Goal: Check status: Check status

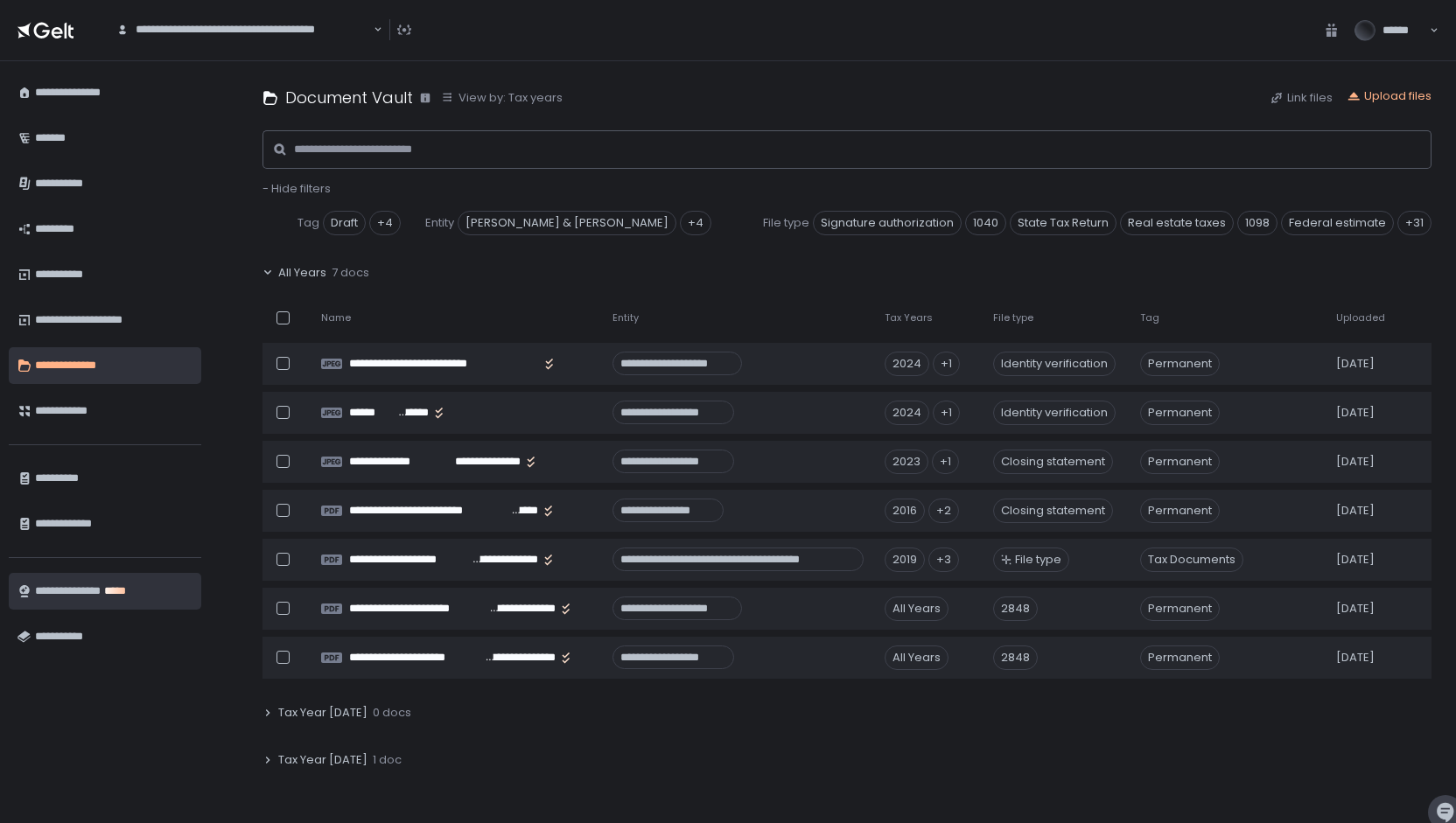
click at [116, 591] on div "**********" at bounding box center [113, 591] width 158 height 29
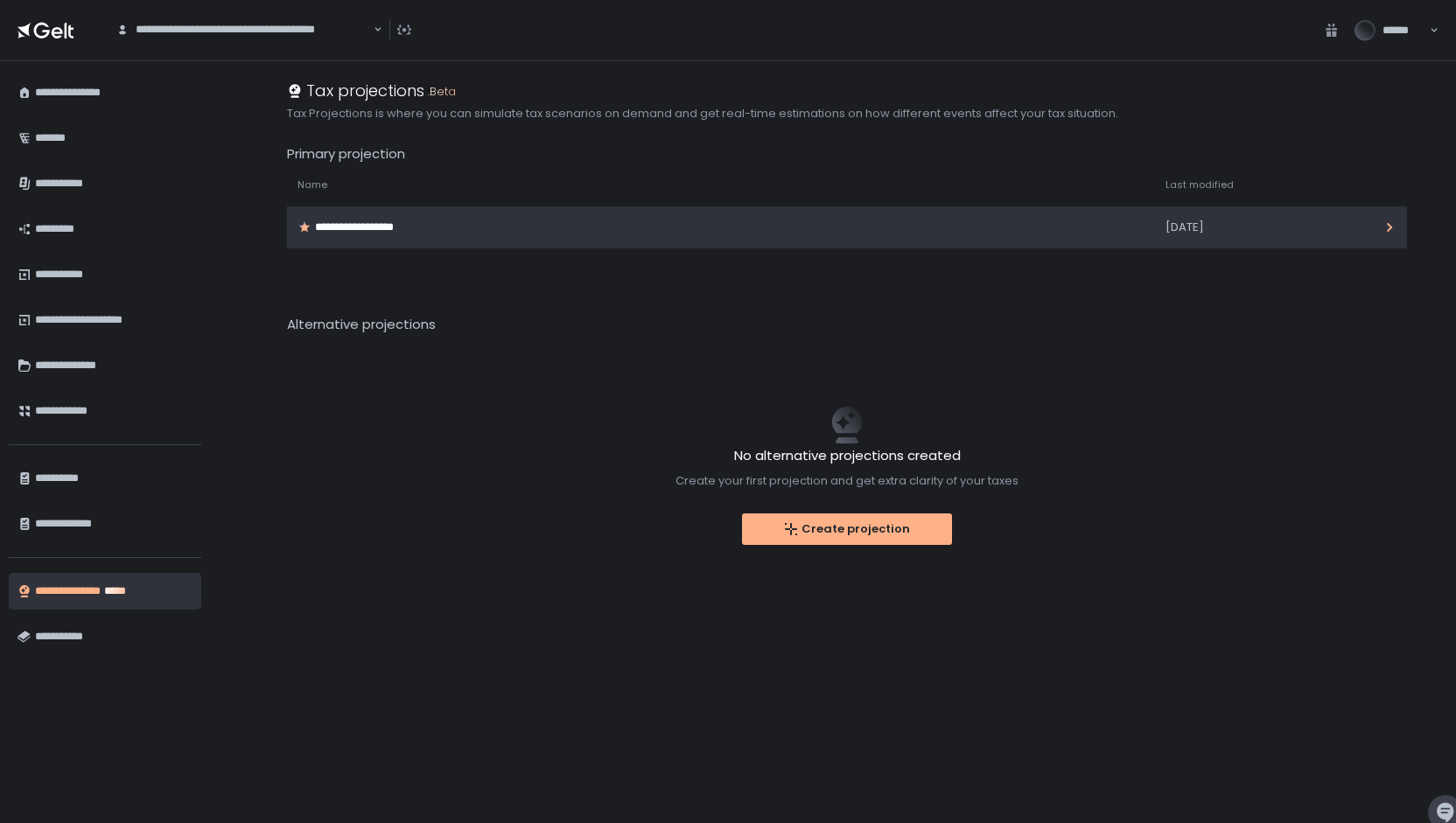
click at [406, 232] on div "**********" at bounding box center [358, 227] width 122 height 16
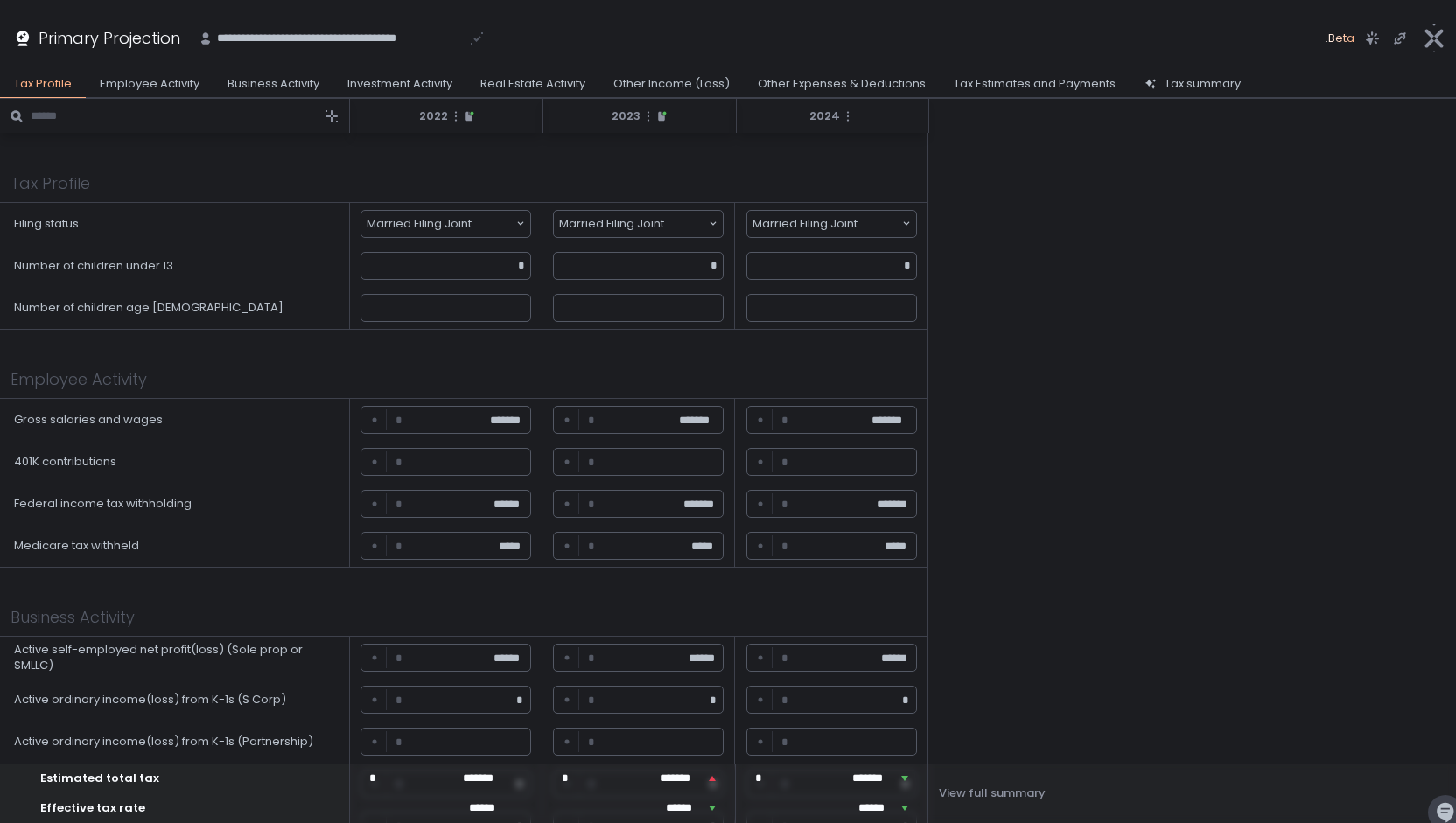
click at [1024, 81] on div "Tax Estimates and Payments" at bounding box center [1035, 84] width 162 height 16
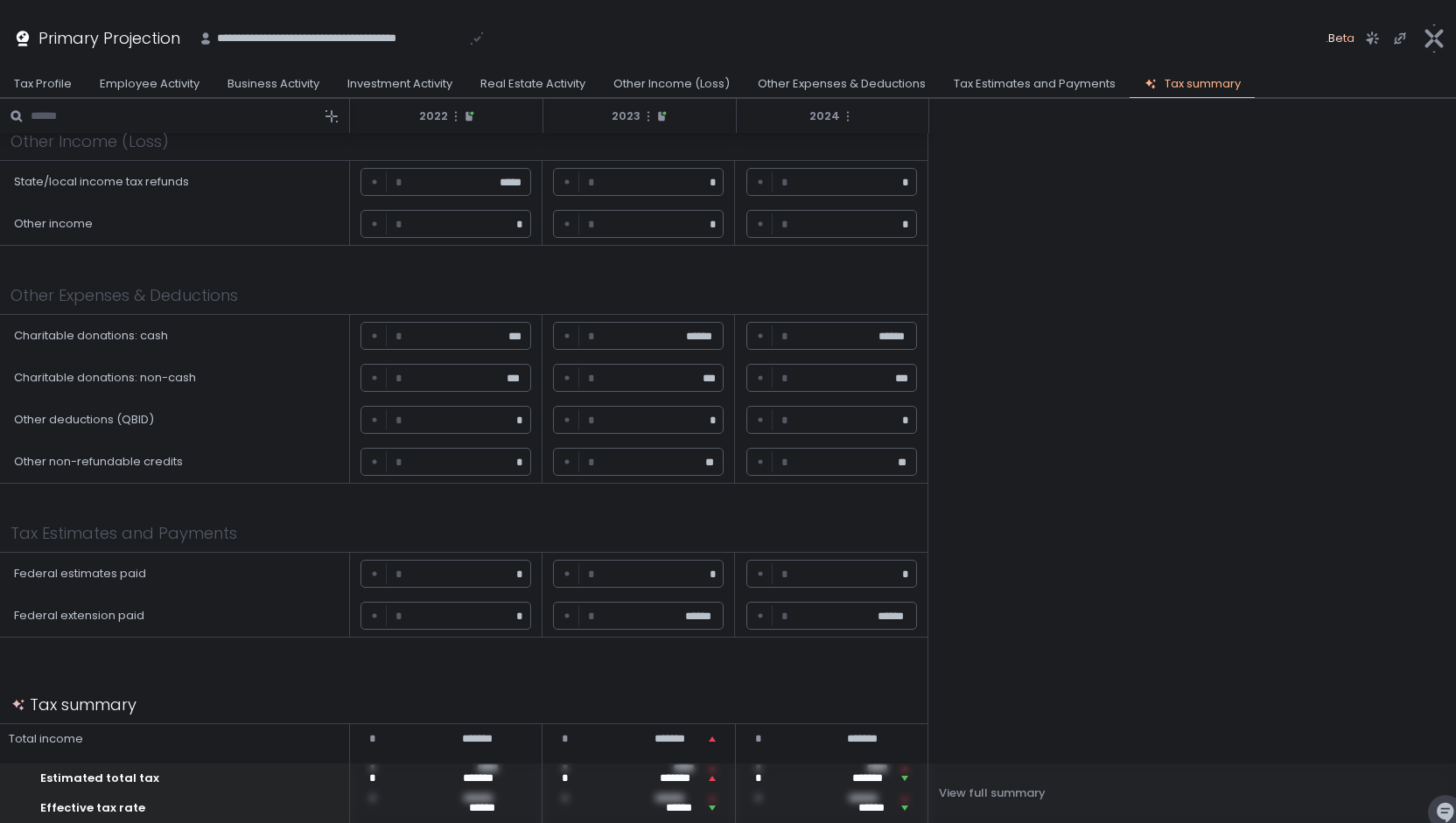
scroll to position [1441, 0]
click at [45, 80] on div "Tax Profile" at bounding box center [43, 84] width 58 height 16
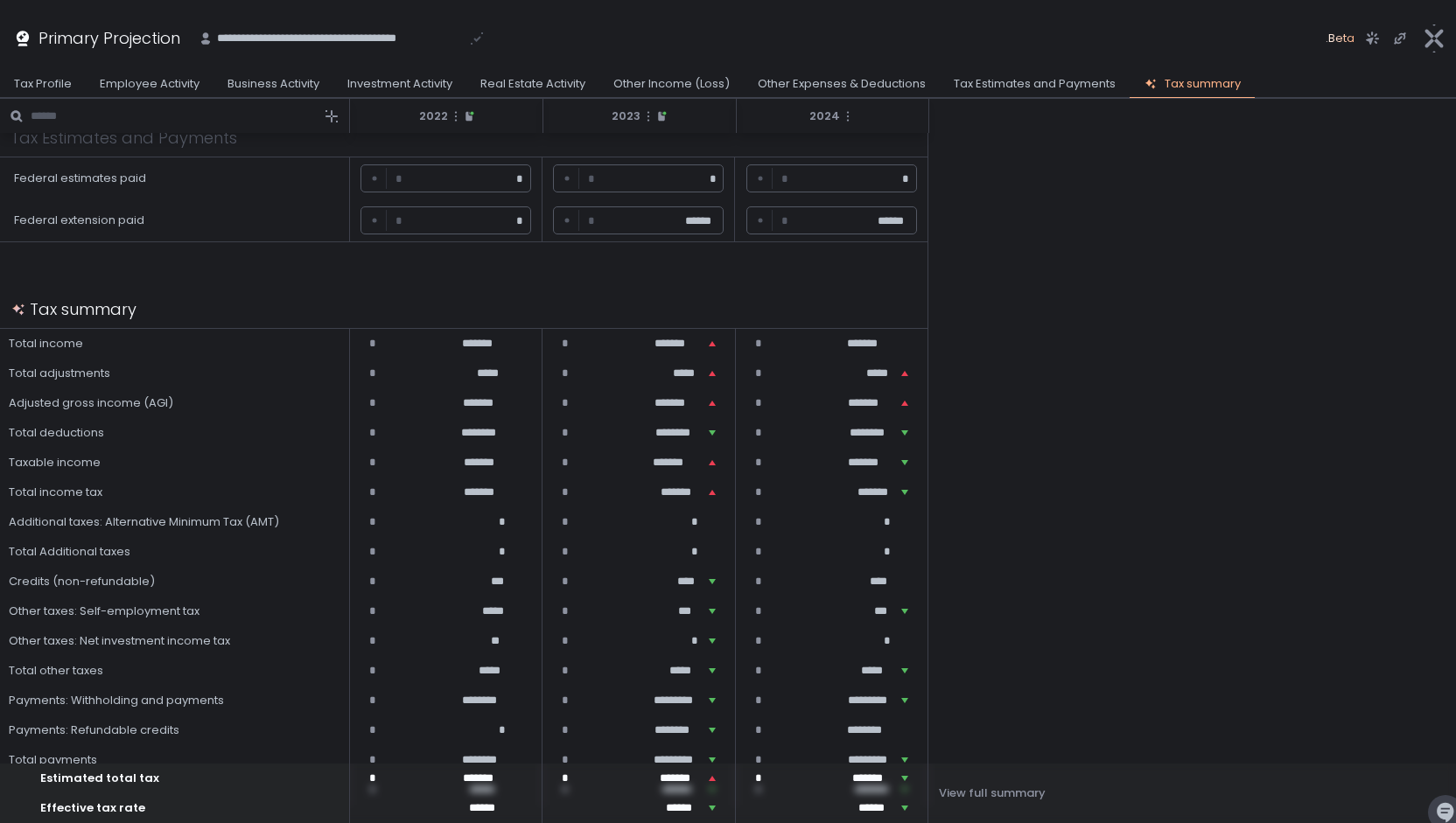
scroll to position [1877, 0]
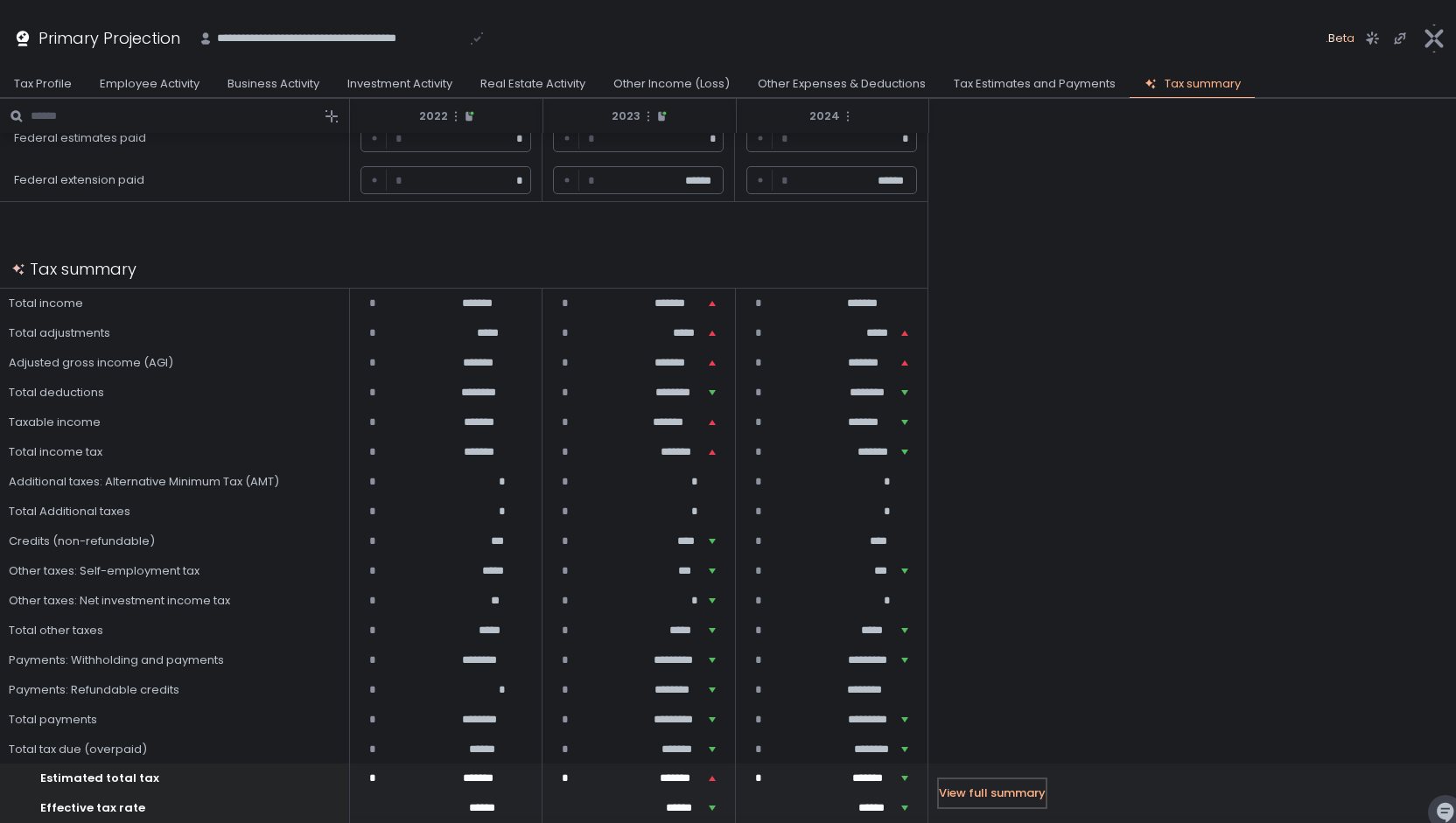
click at [1001, 790] on div "View full summary" at bounding box center [992, 794] width 107 height 16
drag, startPoint x: 849, startPoint y: 749, endPoint x: 888, endPoint y: 757, distance: 39.8
click at [888, 757] on div "* ********" at bounding box center [832, 749] width 192 height 29
drag, startPoint x: 116, startPoint y: 744, endPoint x: 53, endPoint y: 747, distance: 63.1
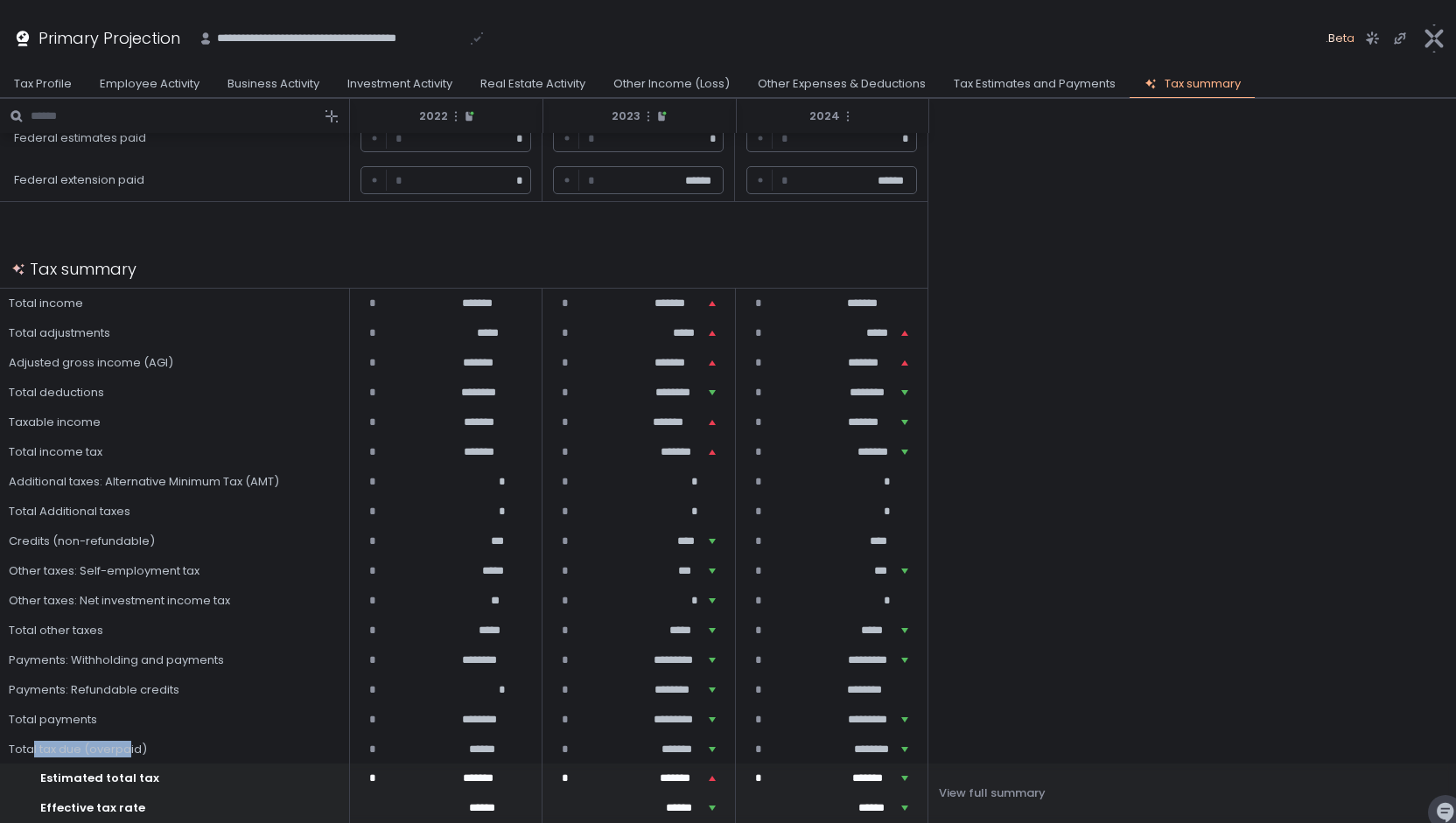
click at [34, 747] on span "Total tax due (overpaid)" at bounding box center [78, 749] width 138 height 16
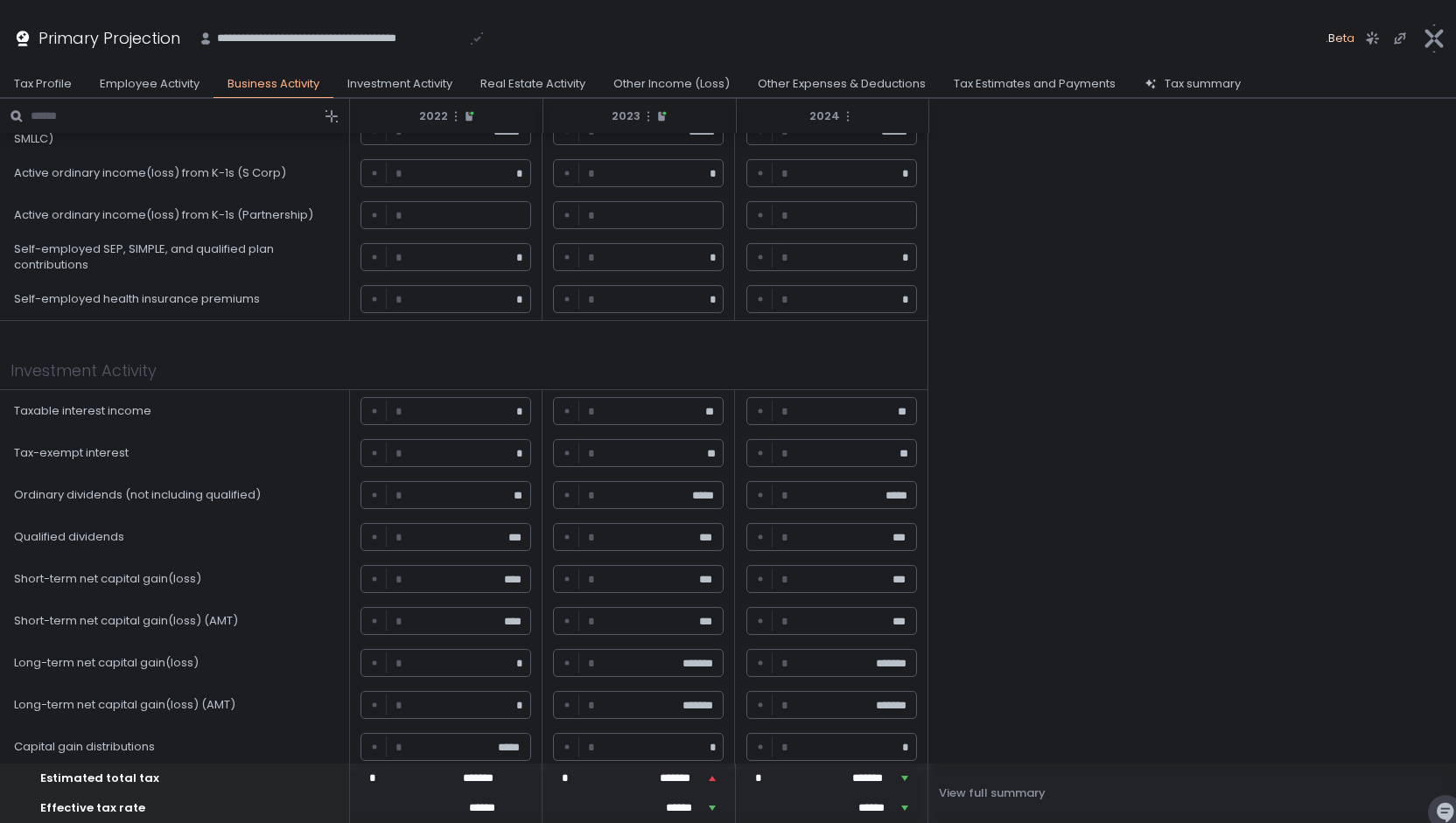
scroll to position [390, 0]
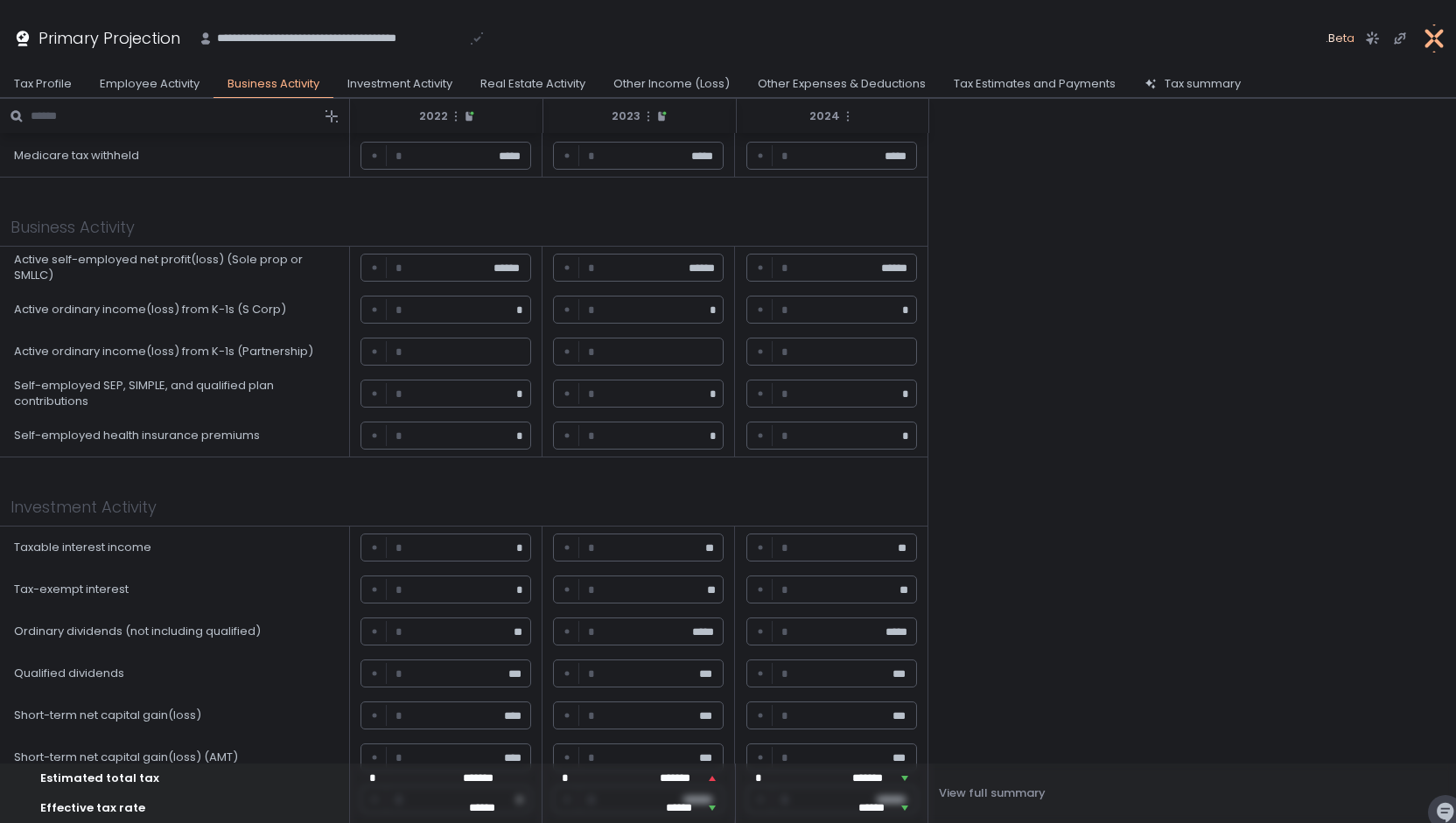
click at [1433, 37] on icon "button" at bounding box center [1433, 37] width 28 height 28
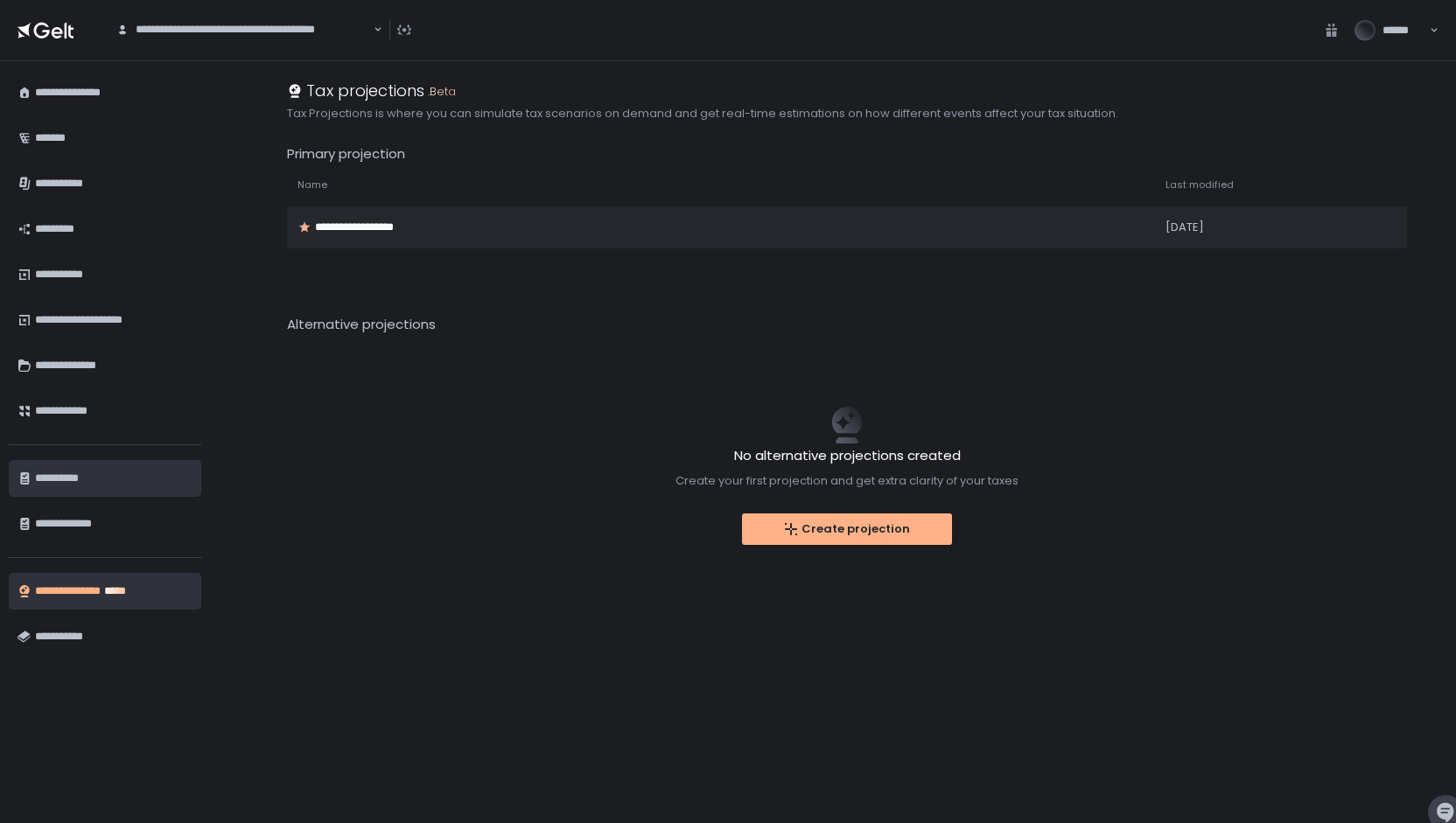
click at [91, 475] on div "**********" at bounding box center [113, 477] width 158 height 29
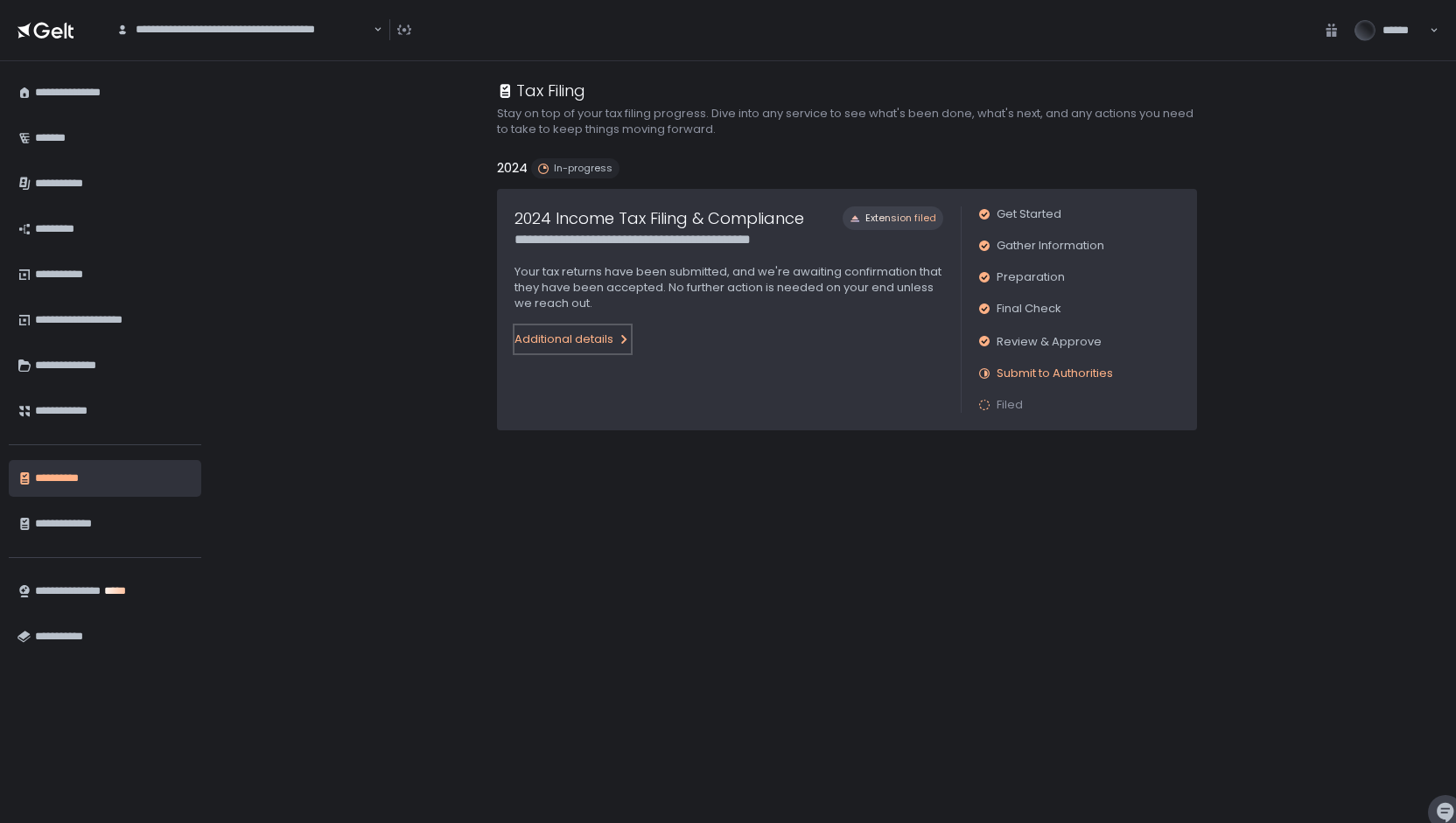
click at [598, 338] on div "Additional details" at bounding box center [572, 339] width 117 height 16
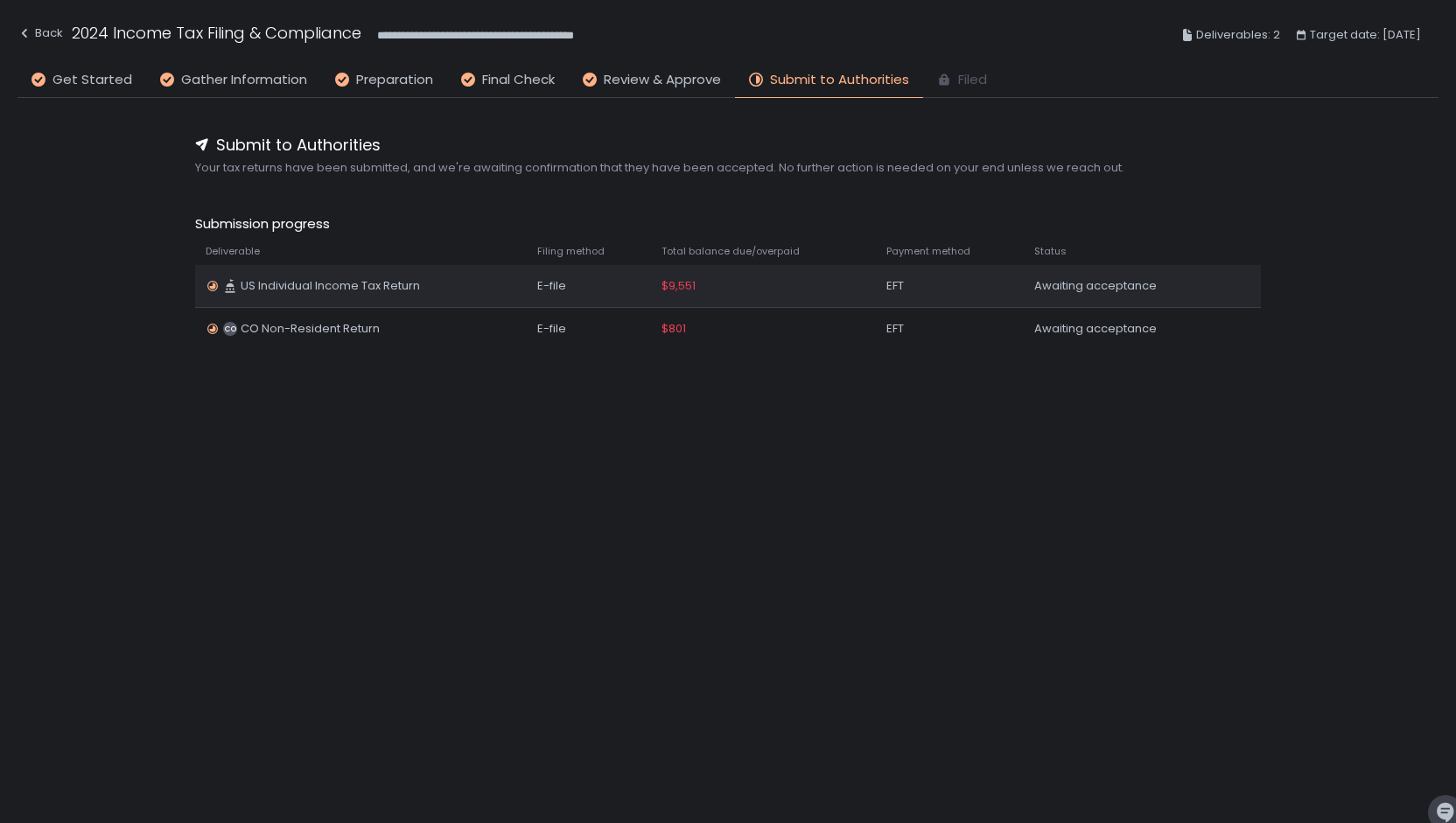
click at [693, 288] on span "$9,551" at bounding box center [678, 286] width 34 height 16
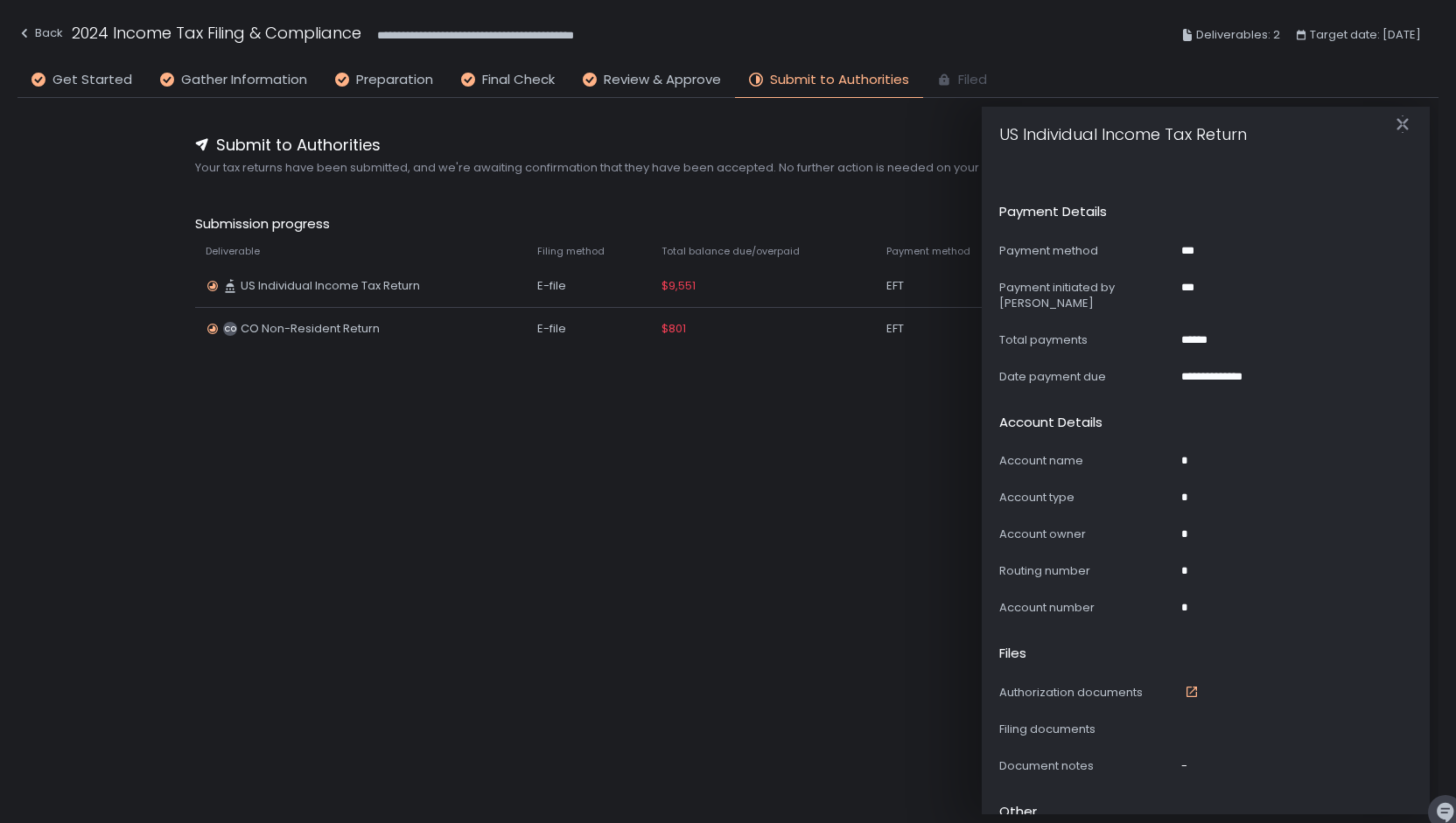
scroll to position [849, 0]
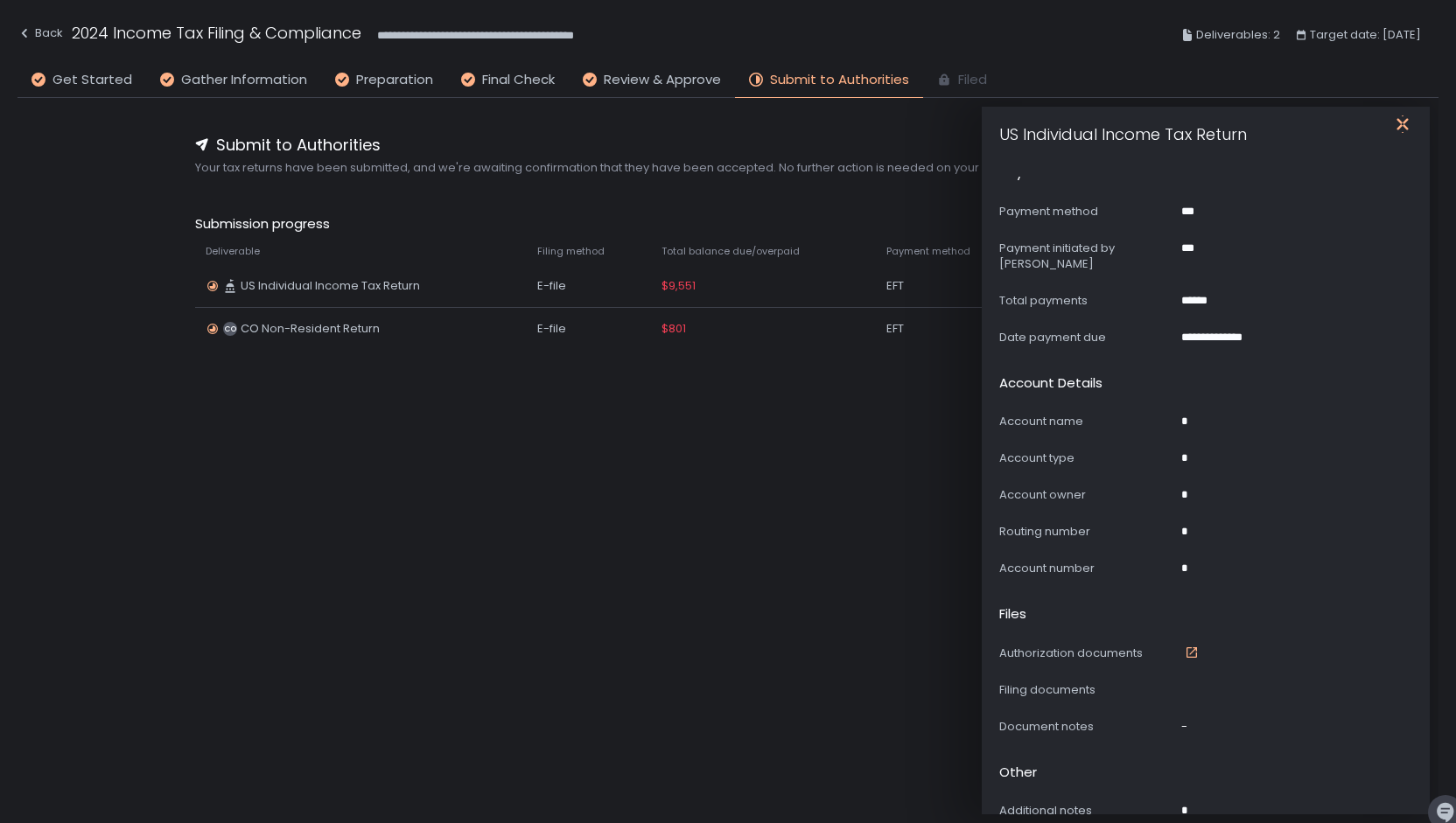
click at [1402, 123] on icon "button" at bounding box center [1403, 125] width 18 height 18
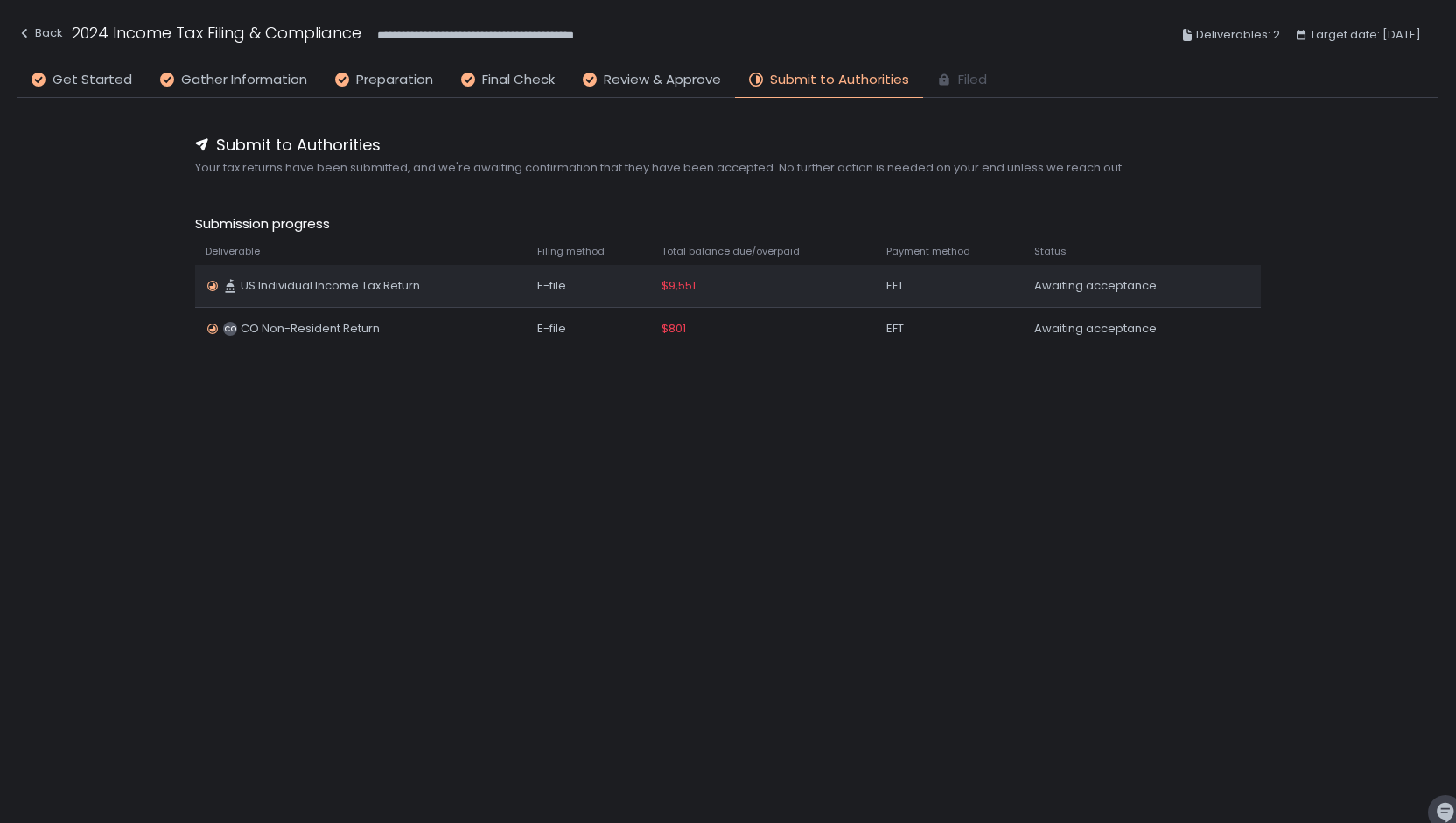
click at [684, 294] on td "$9,551" at bounding box center [762, 285] width 224 height 42
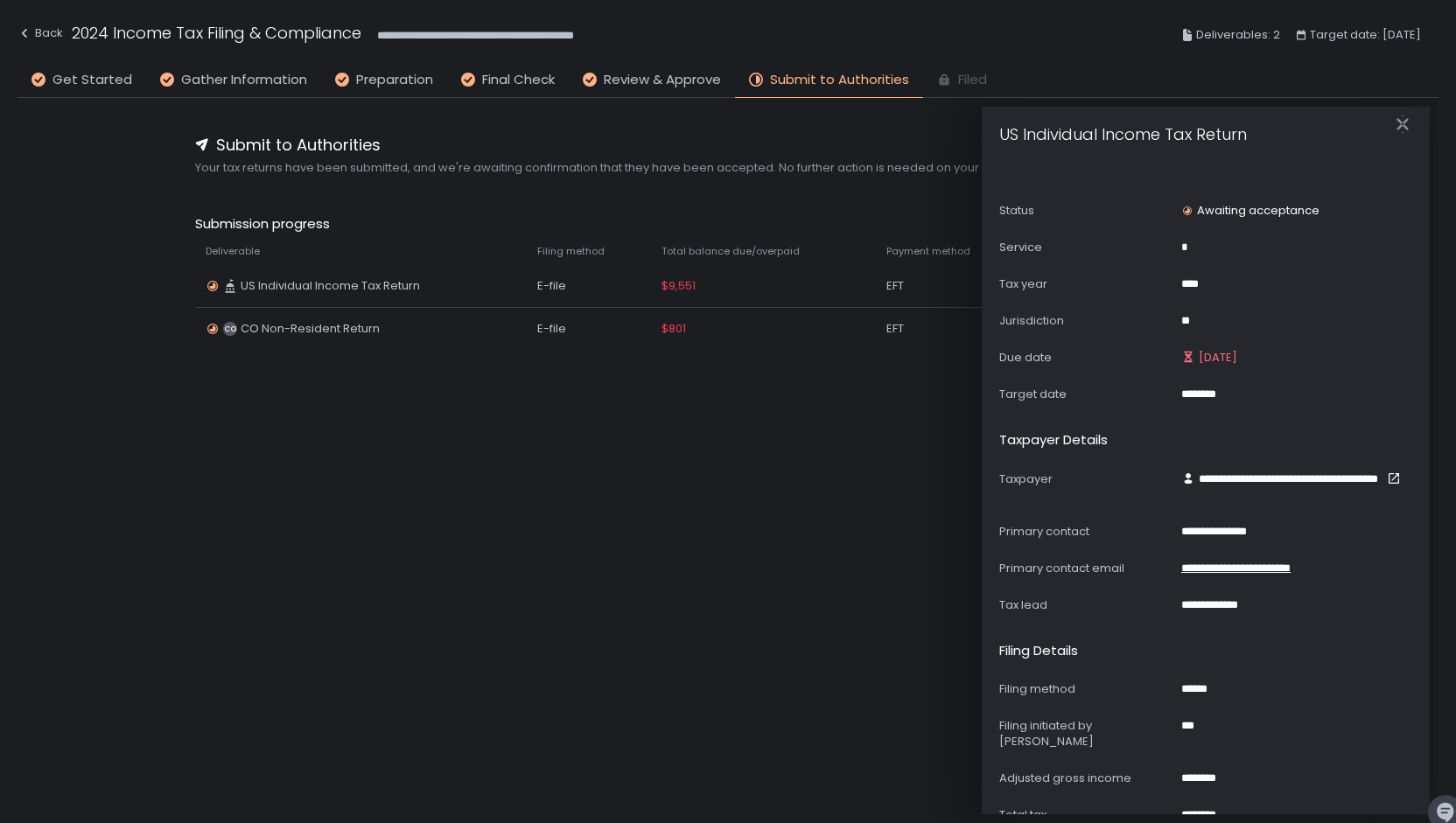
scroll to position [0, 0]
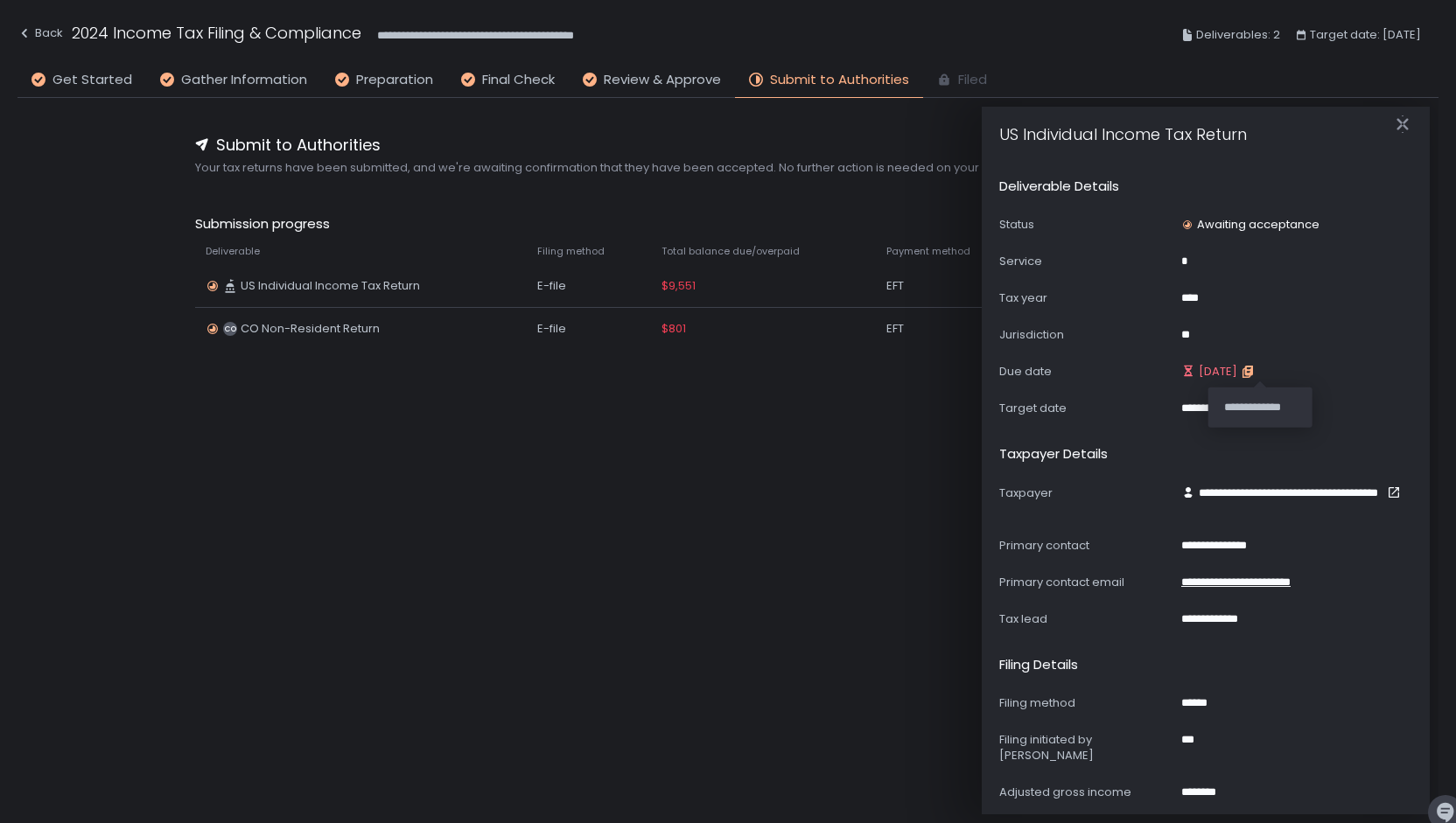
click at [1253, 373] on icon "button" at bounding box center [1248, 370] width 8 height 10
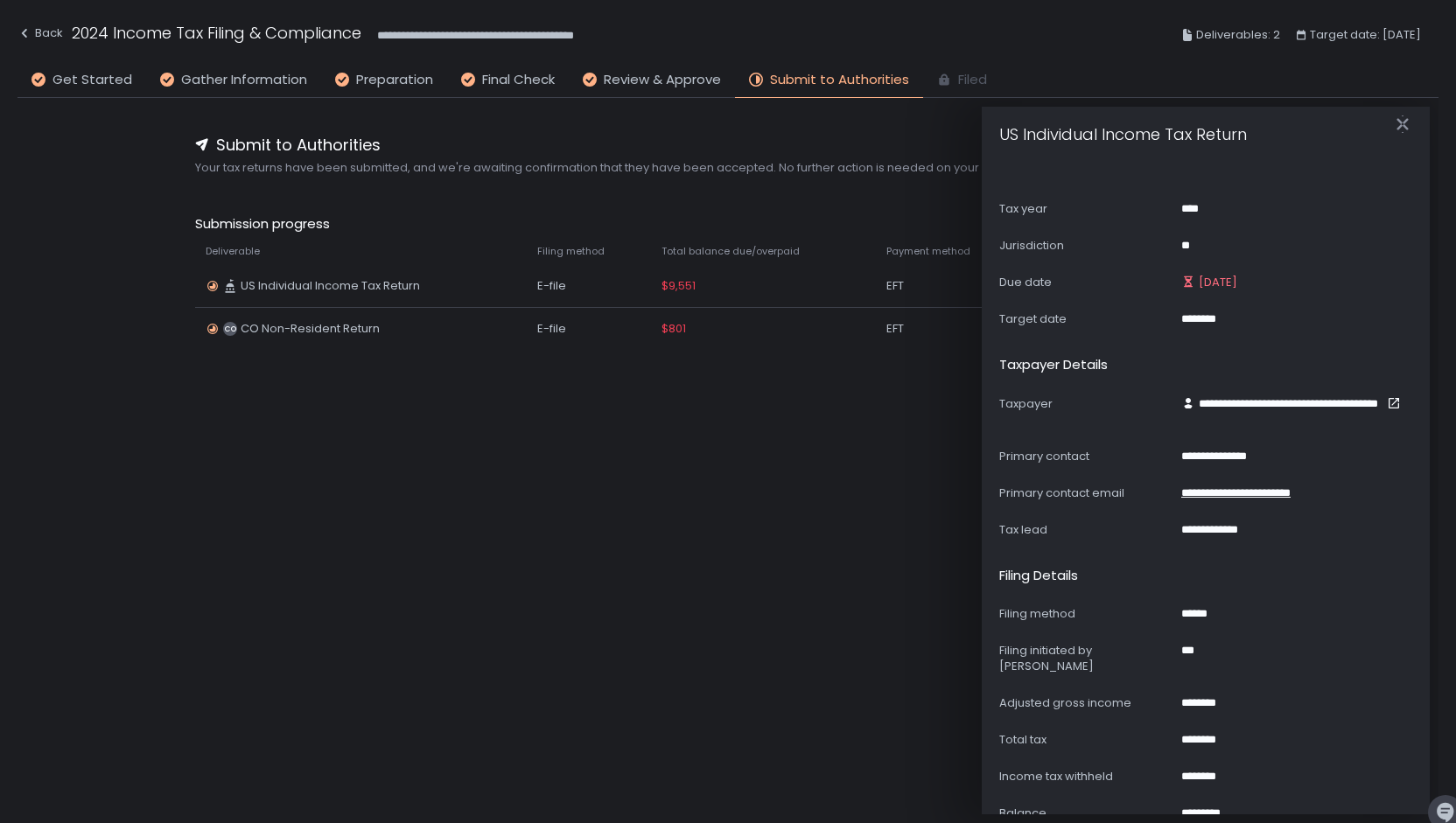
scroll to position [350, 0]
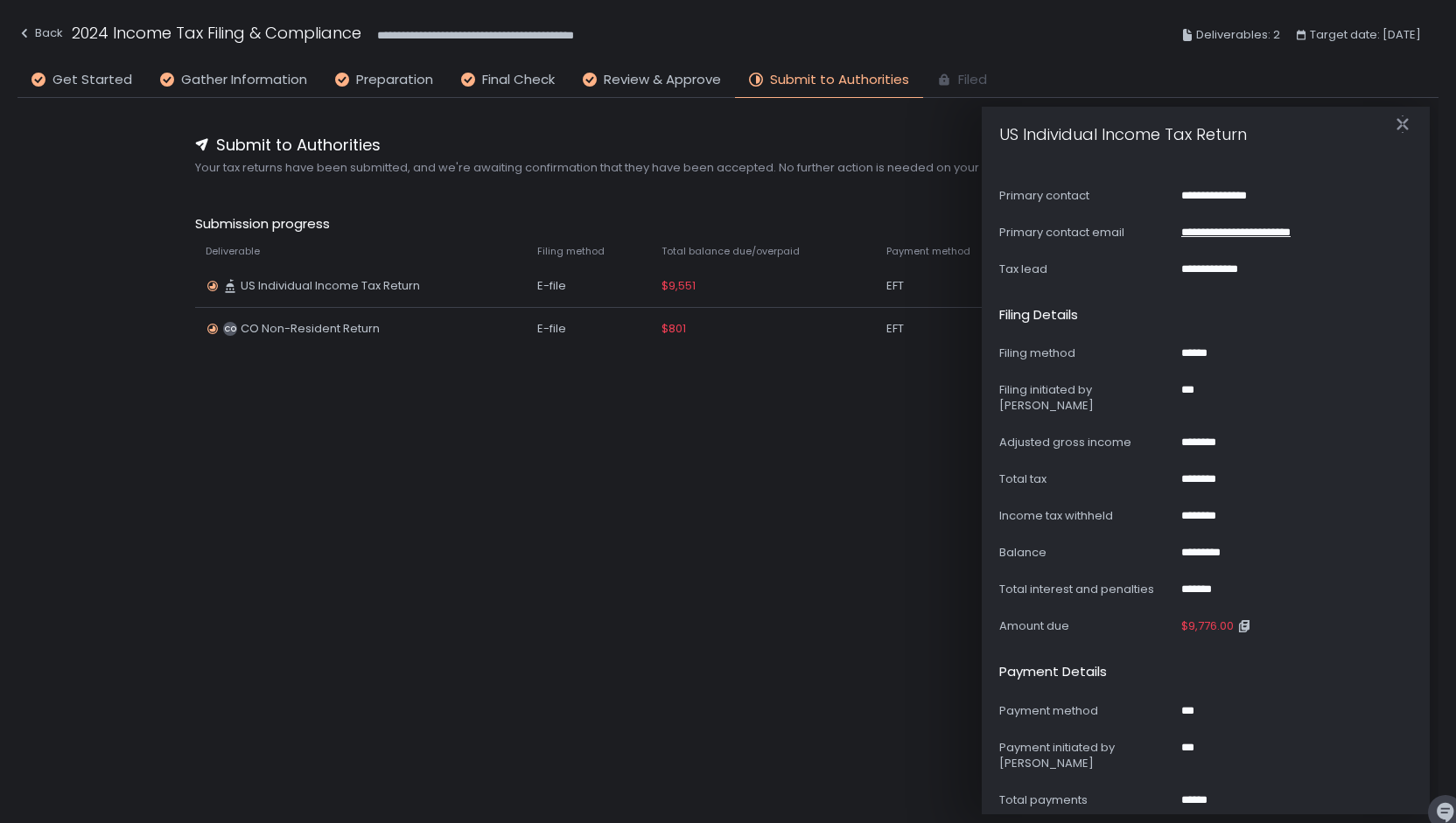
click at [1221, 618] on span "$9,776.00" at bounding box center [1207, 626] width 53 height 16
click at [1244, 619] on icon "button" at bounding box center [1244, 626] width 14 height 14
click at [1408, 125] on icon "button" at bounding box center [1403, 125] width 18 height 18
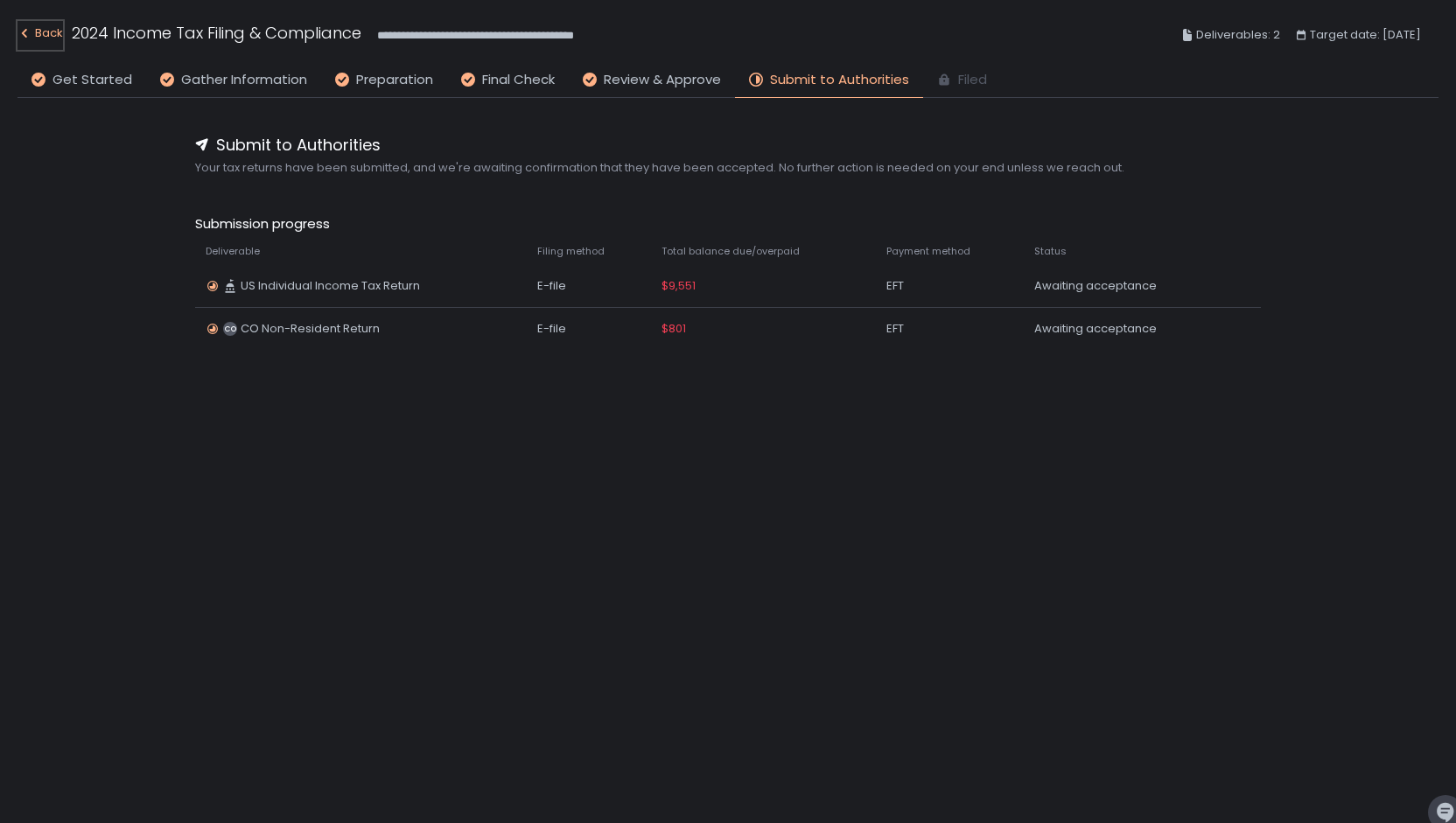
click at [45, 28] on div "Back" at bounding box center [40, 34] width 45 height 21
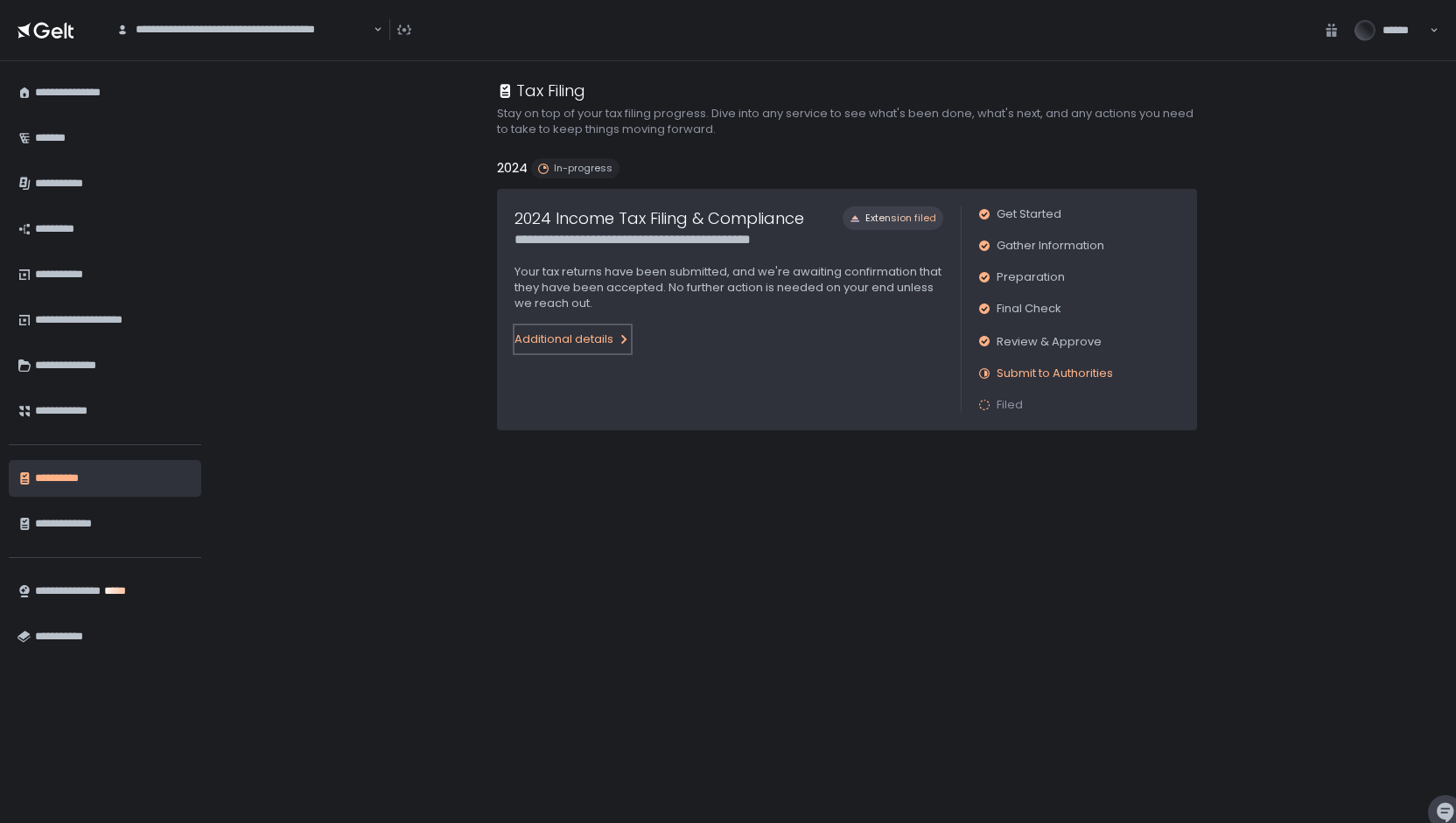
click at [602, 336] on div "Additional details" at bounding box center [572, 339] width 117 height 16
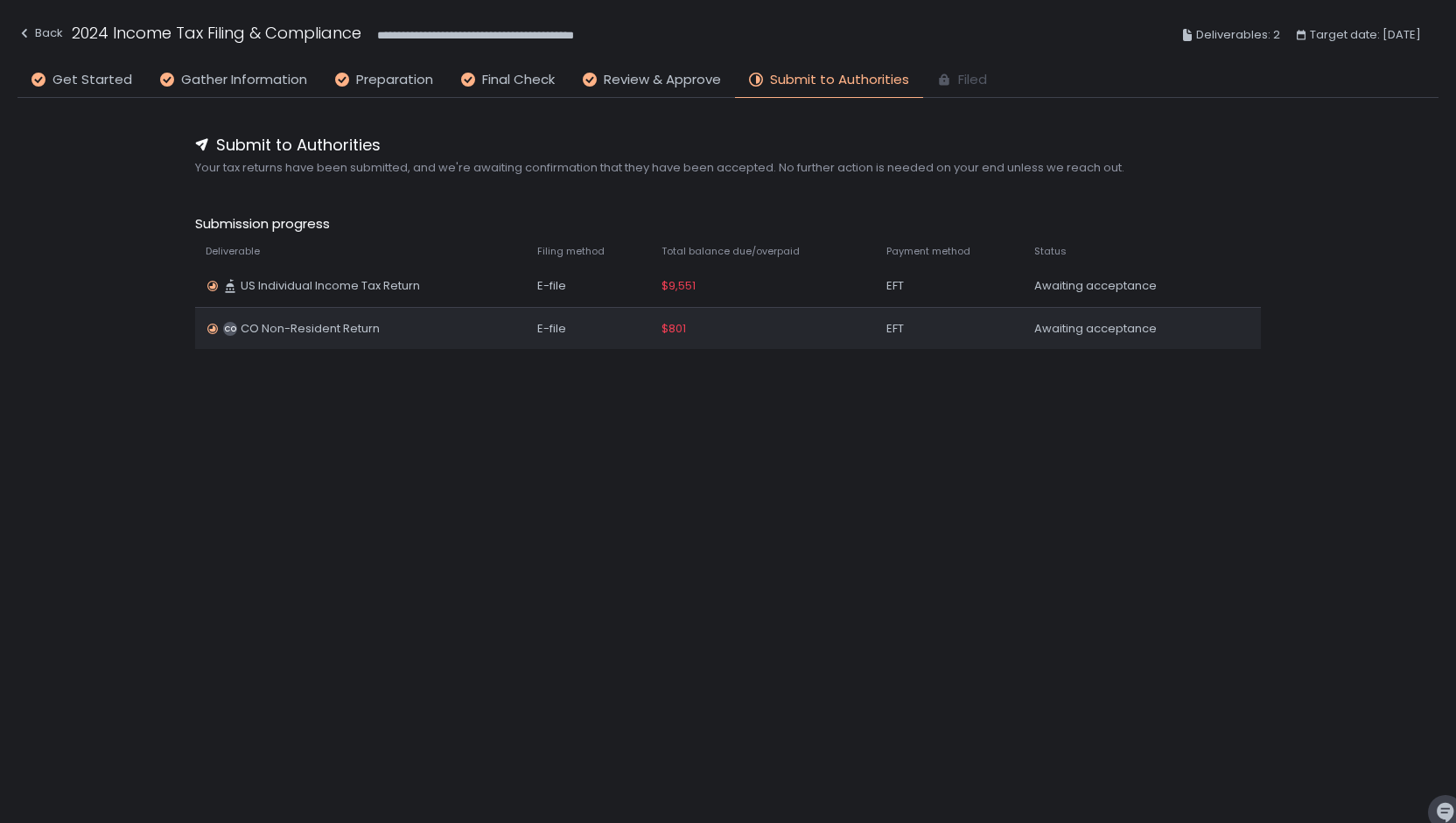
click at [686, 329] on span "$801" at bounding box center [673, 329] width 24 height 16
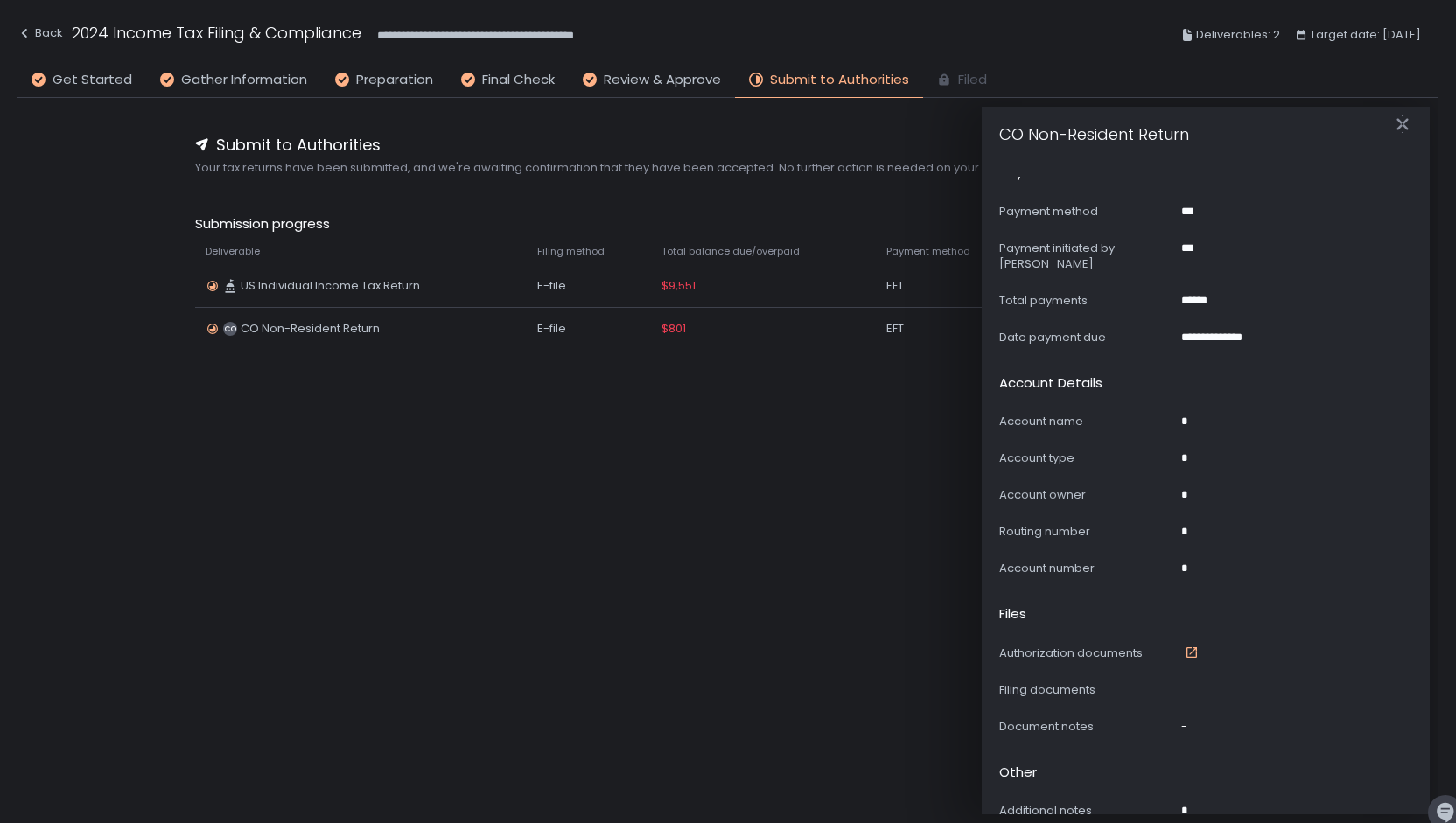
scroll to position [500, 0]
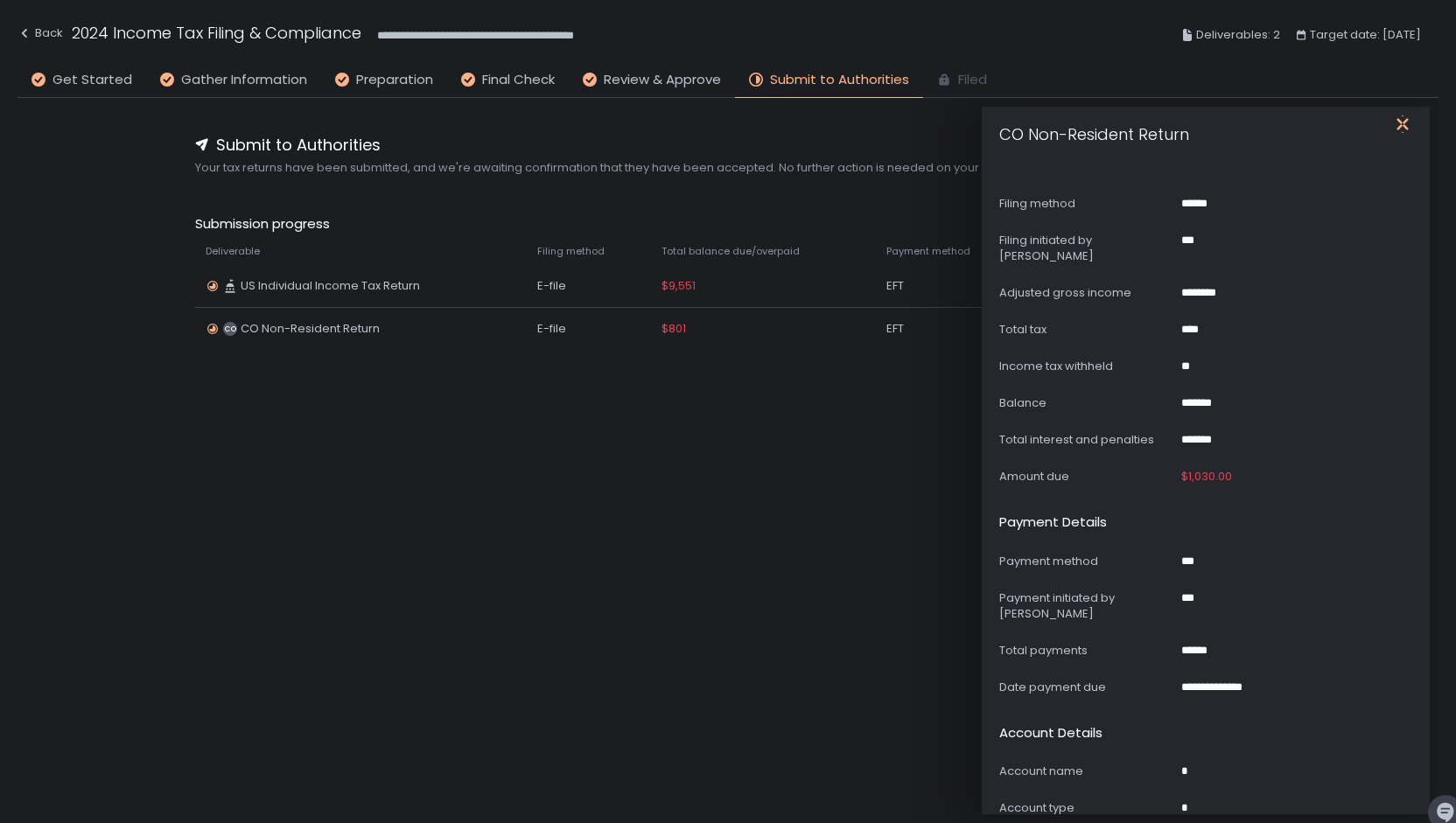
click at [1409, 126] on icon "button" at bounding box center [1403, 125] width 18 height 18
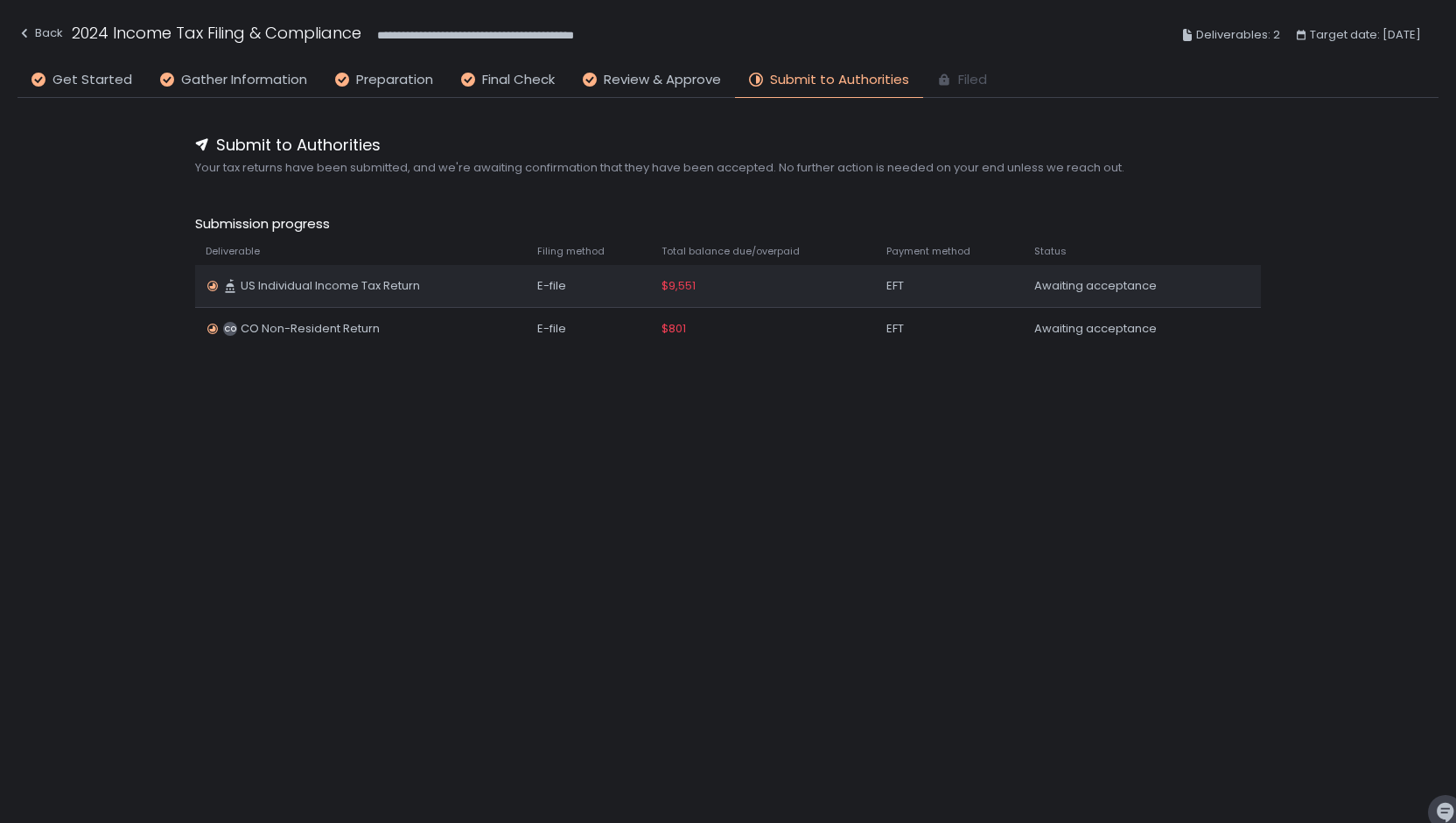
click at [693, 286] on span "$9,551" at bounding box center [678, 286] width 34 height 16
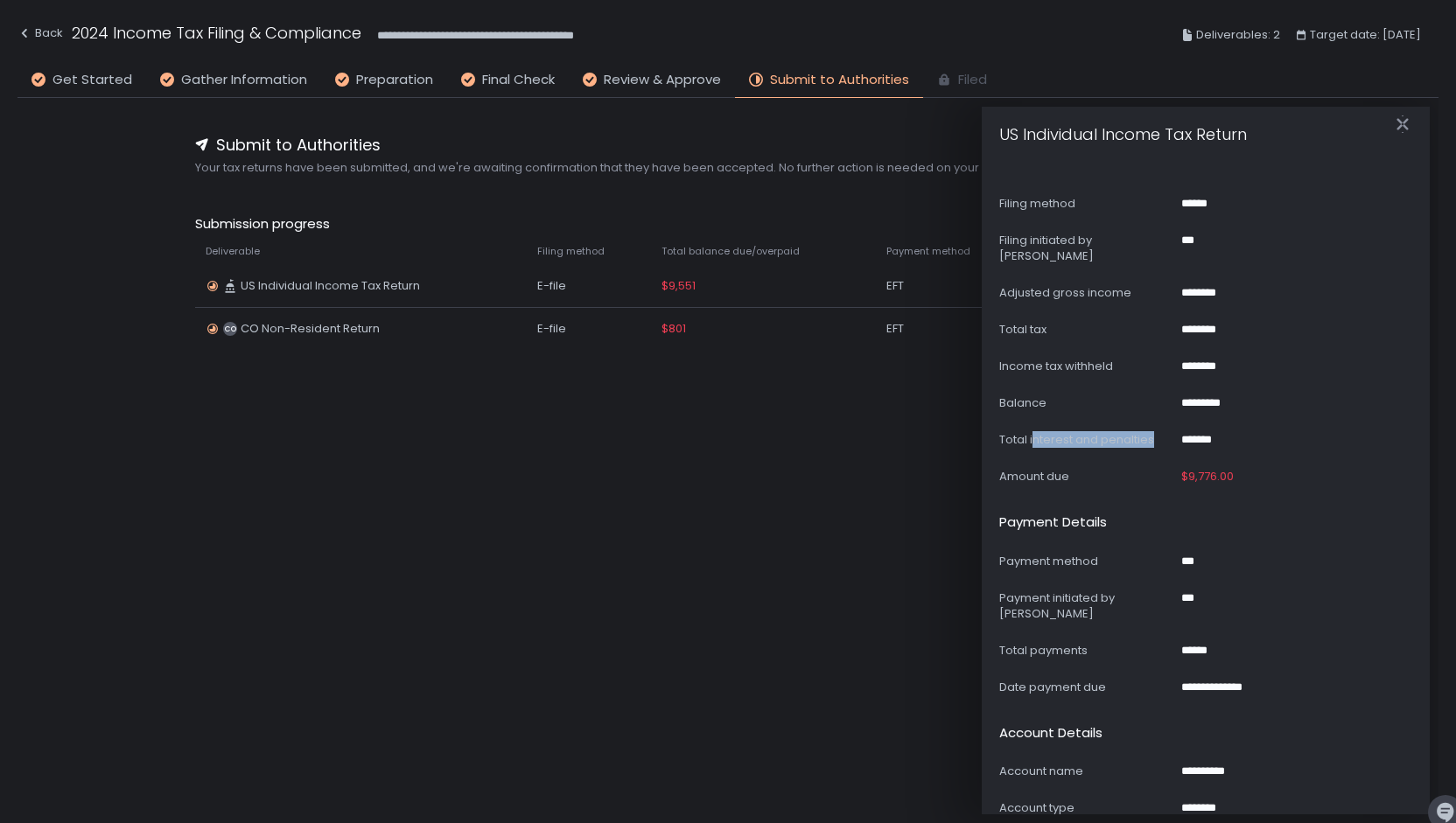
drag, startPoint x: 1032, startPoint y: 425, endPoint x: 1151, endPoint y: 426, distance: 119.0
click at [1151, 432] on div "Total interest and penalties" at bounding box center [1086, 440] width 175 height 16
